Goal: Entertainment & Leisure: Consume media (video, audio)

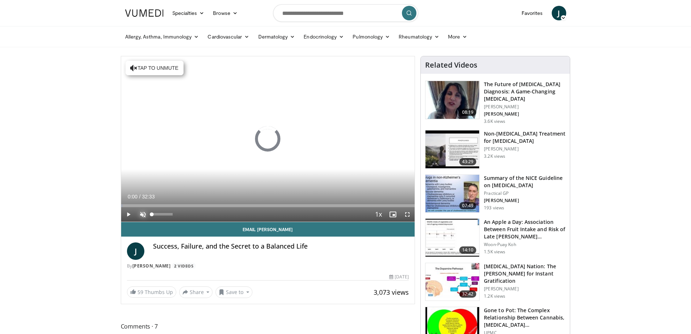
click at [143, 215] on span "Video Player" at bounding box center [143, 214] width 15 height 15
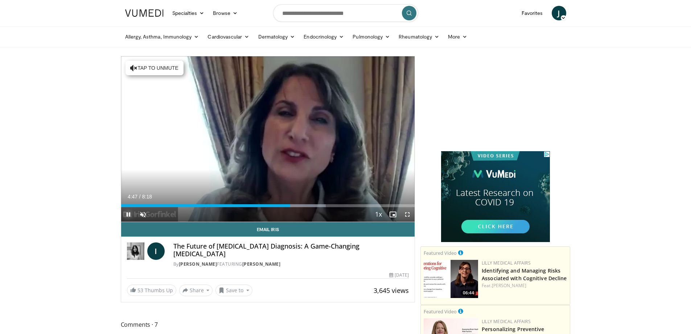
click at [127, 214] on span "Video Player" at bounding box center [128, 214] width 15 height 15
